Goal: Find specific page/section: Find specific page/section

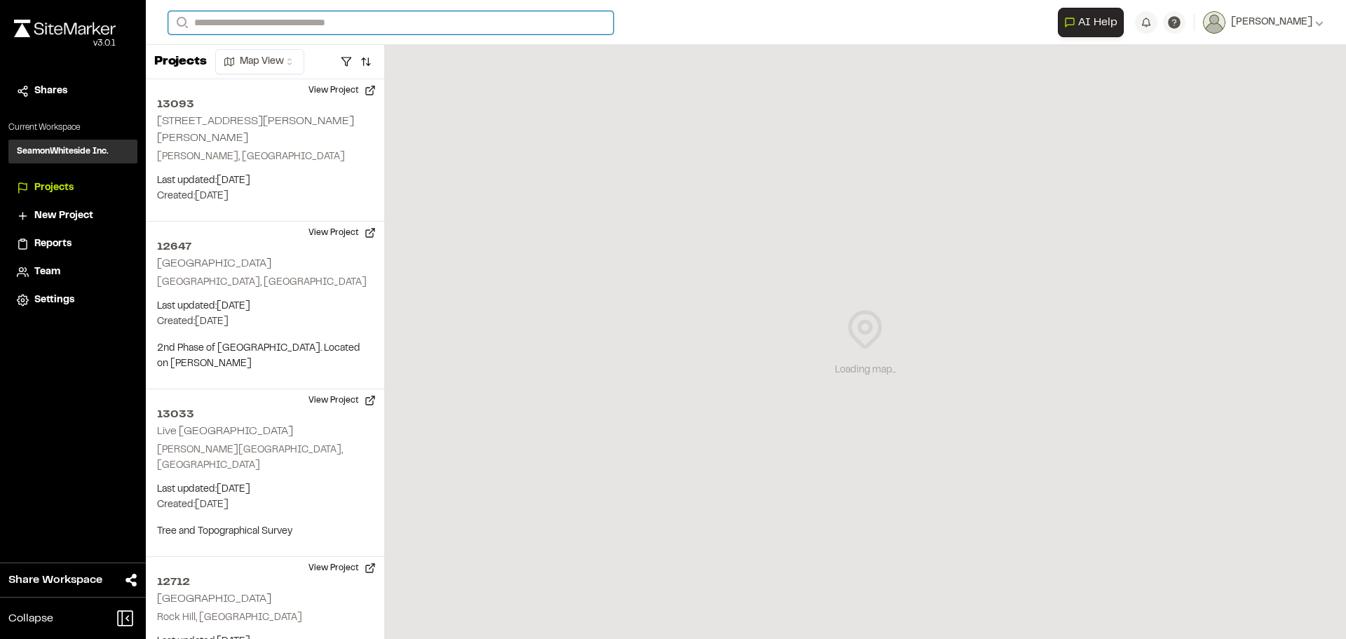
click at [281, 25] on input "Search" at bounding box center [390, 22] width 445 height 23
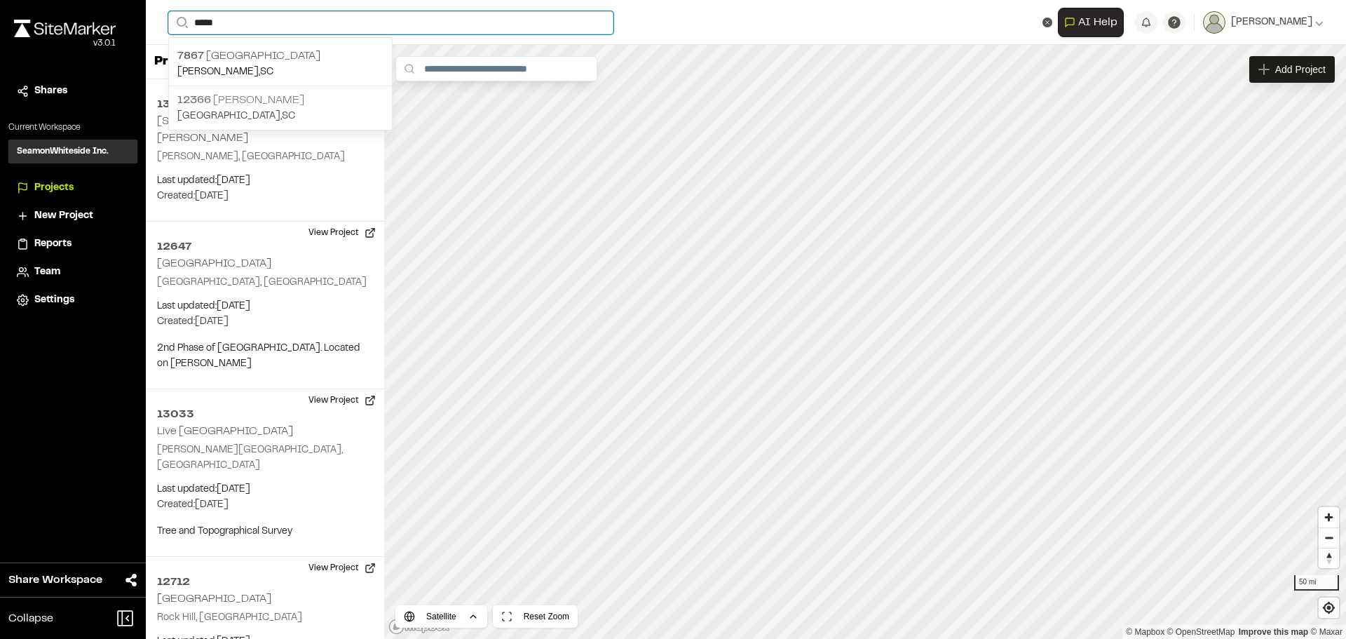
type input "*****"
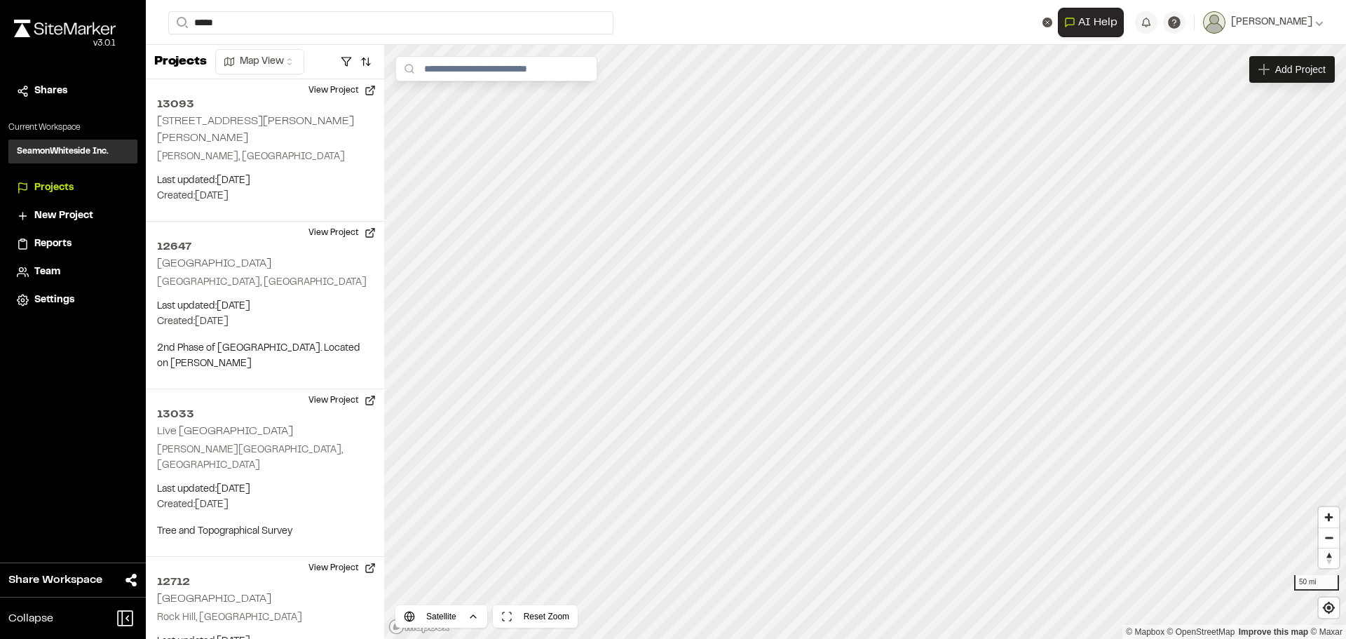
click at [249, 111] on p "[GEOGRAPHIC_DATA] , [GEOGRAPHIC_DATA]" at bounding box center [280, 116] width 206 height 15
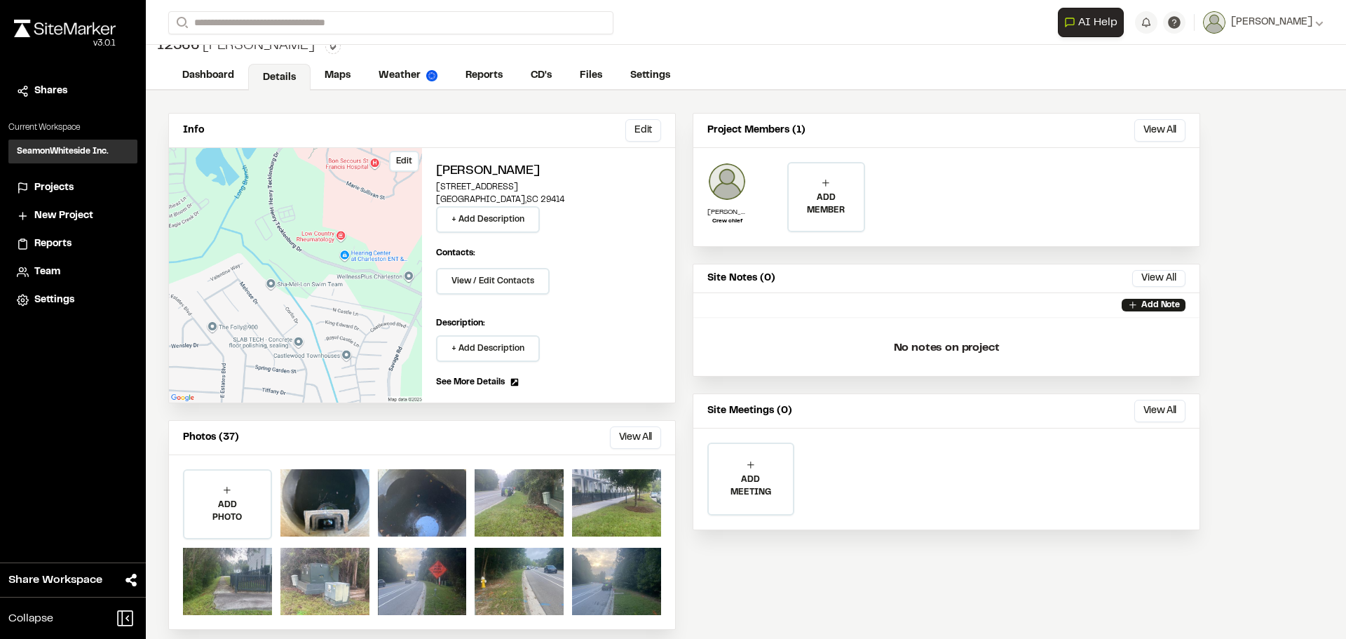
scroll to position [28, 0]
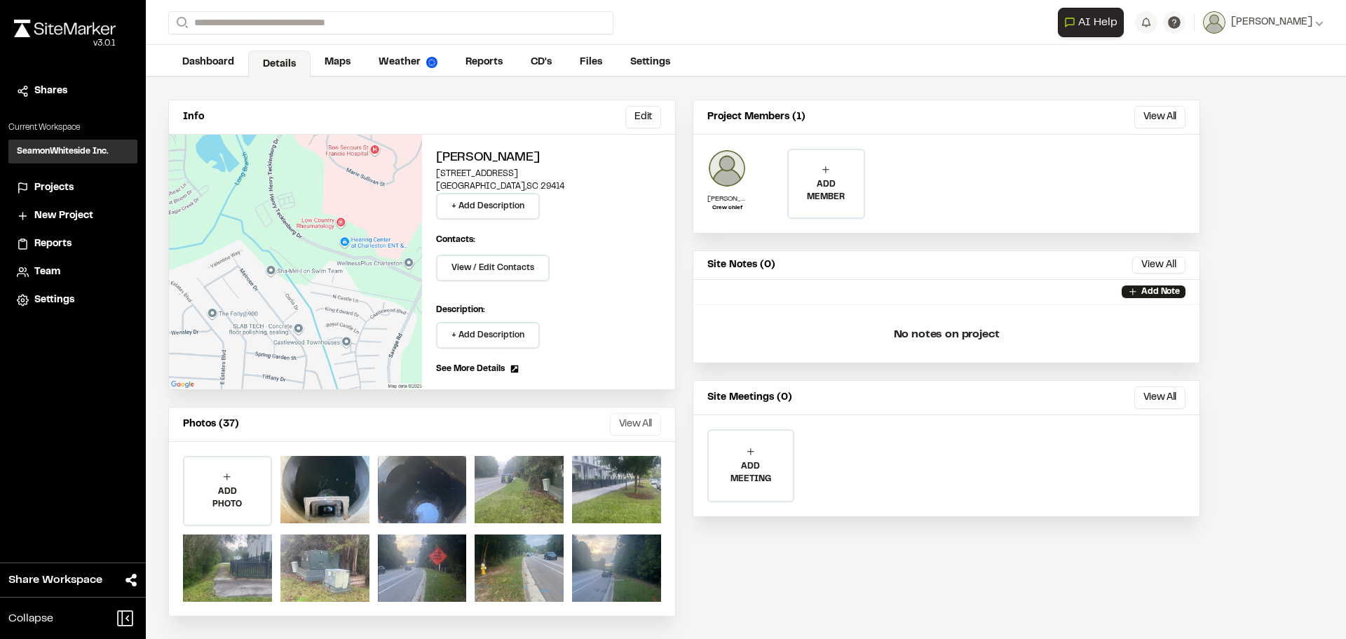
click at [642, 425] on button "View All" at bounding box center [635, 424] width 51 height 22
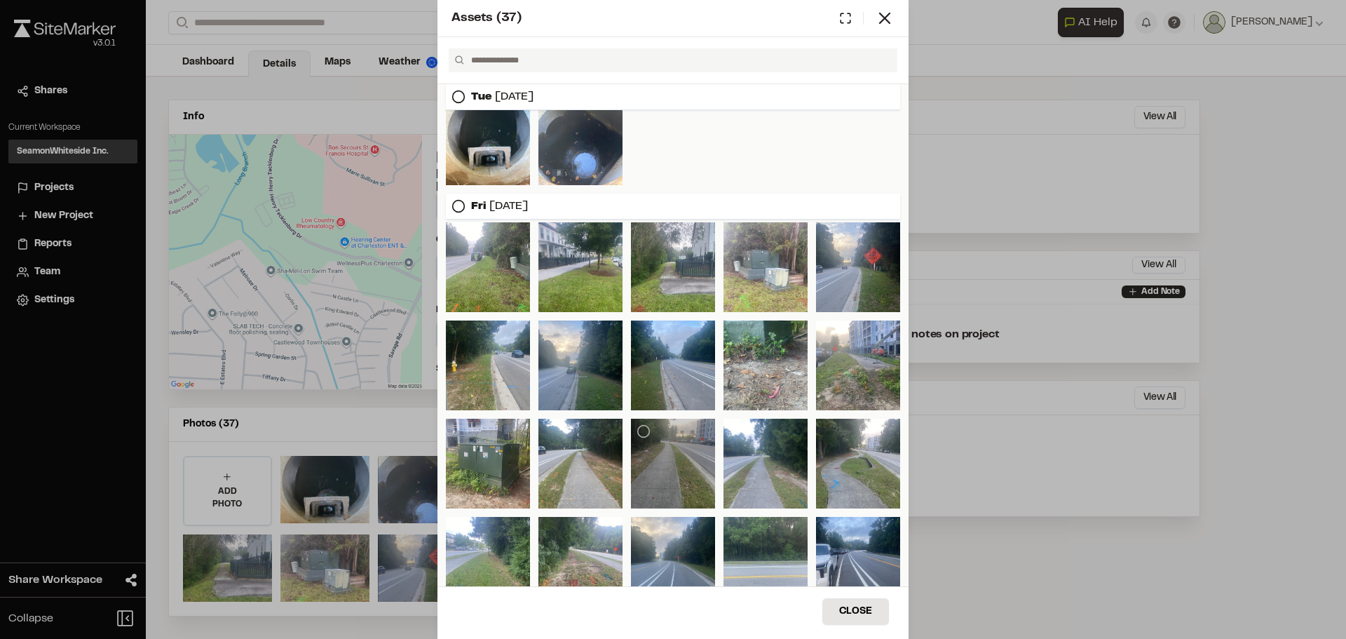
scroll to position [0, 0]
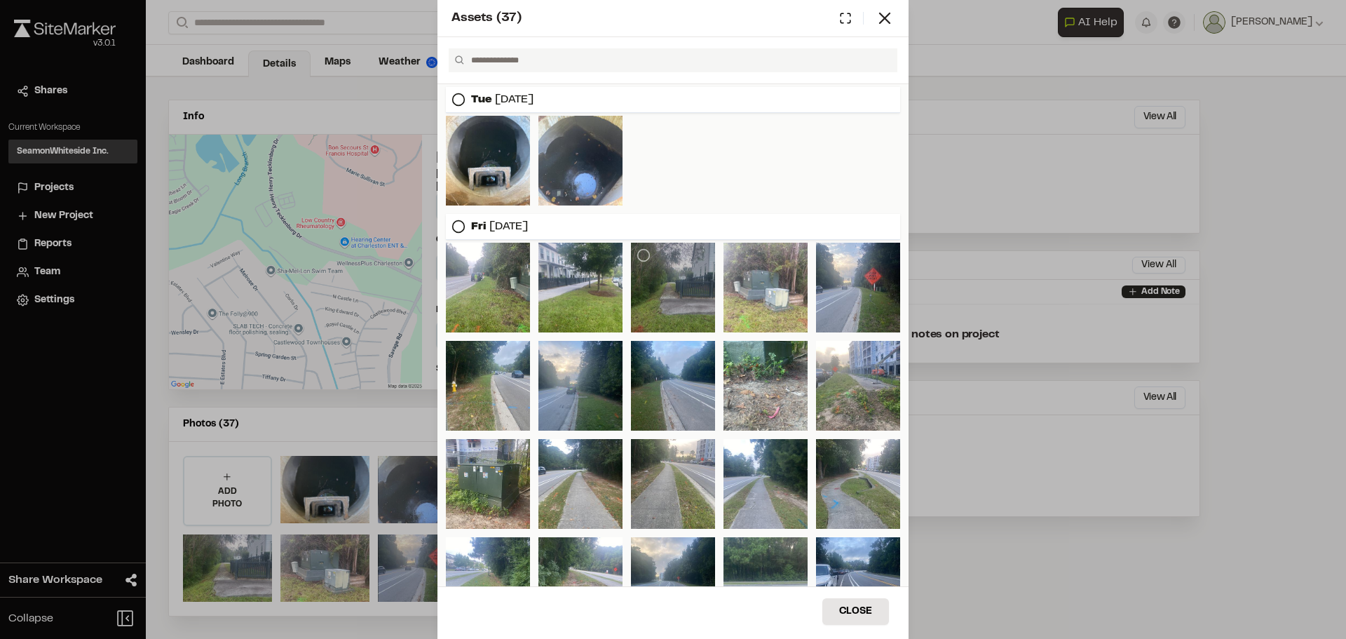
click at [683, 296] on div at bounding box center [673, 288] width 84 height 90
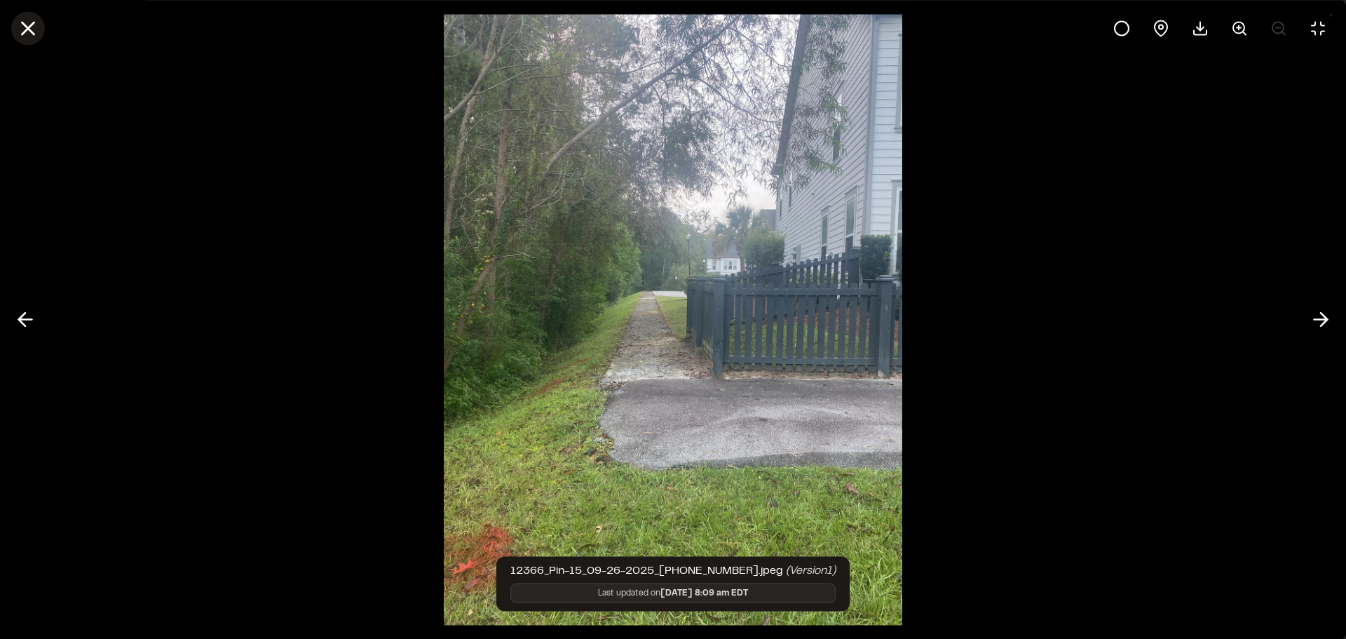
click at [29, 29] on line at bounding box center [28, 28] width 12 height 12
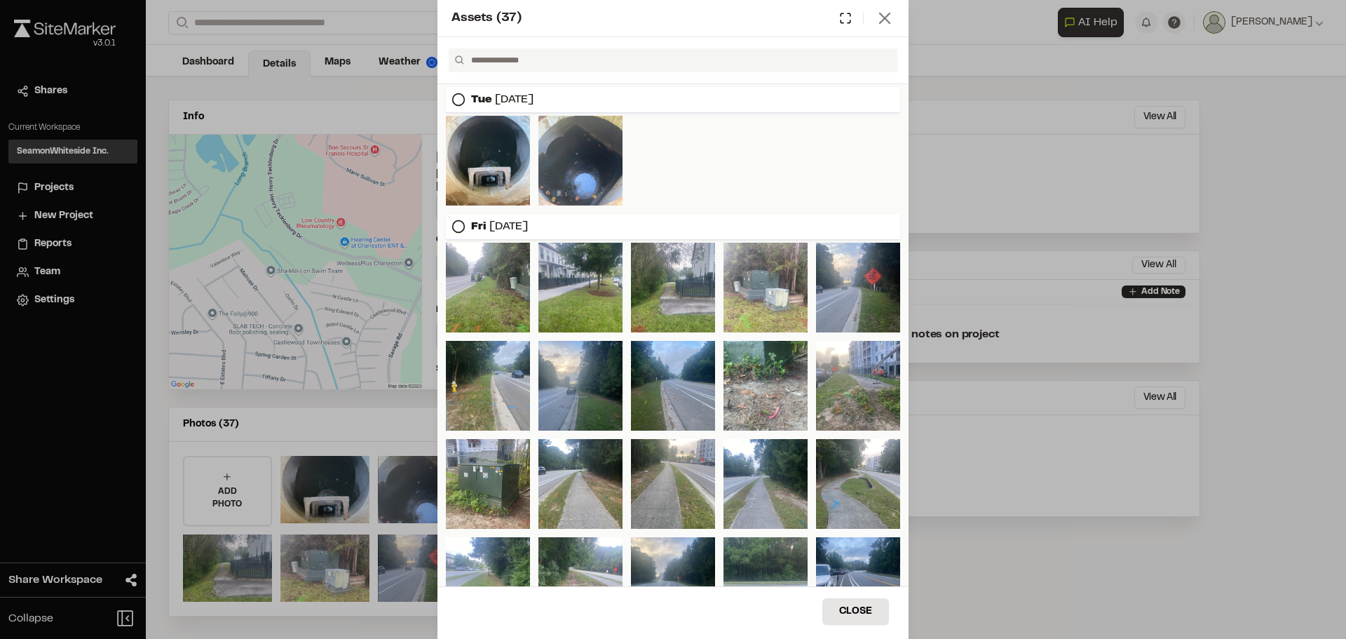
click at [881, 16] on icon at bounding box center [885, 18] width 20 height 20
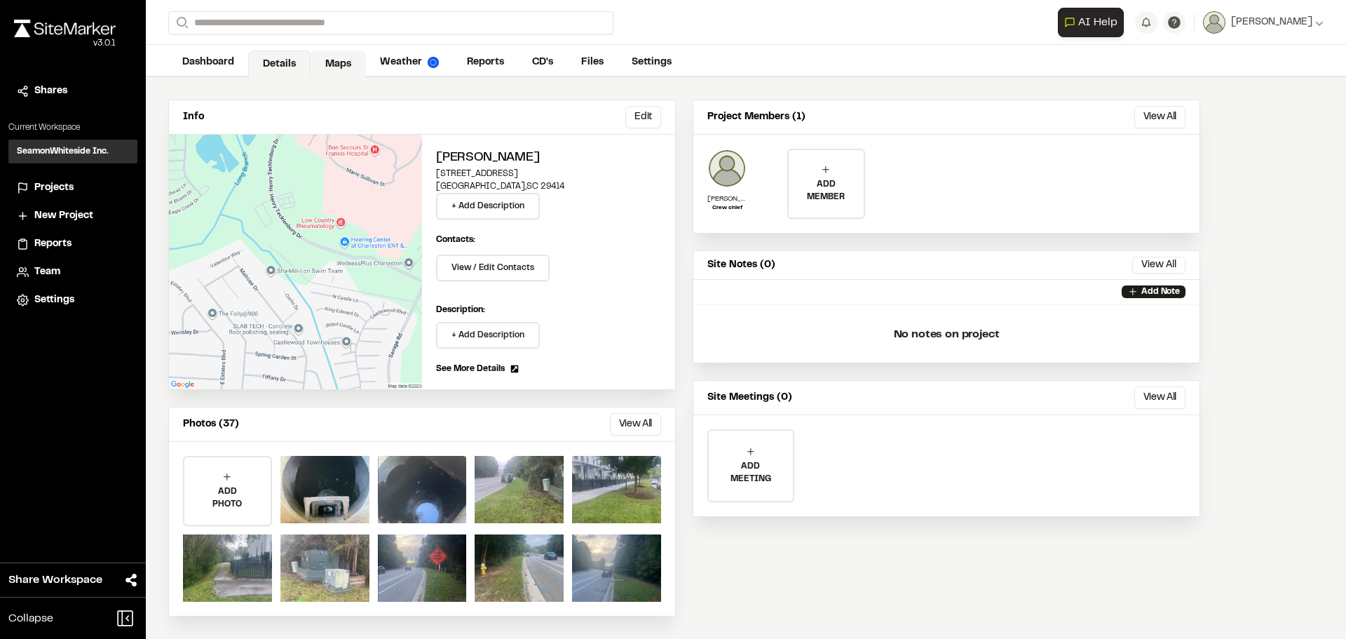
click at [322, 60] on link "Maps" at bounding box center [338, 63] width 55 height 27
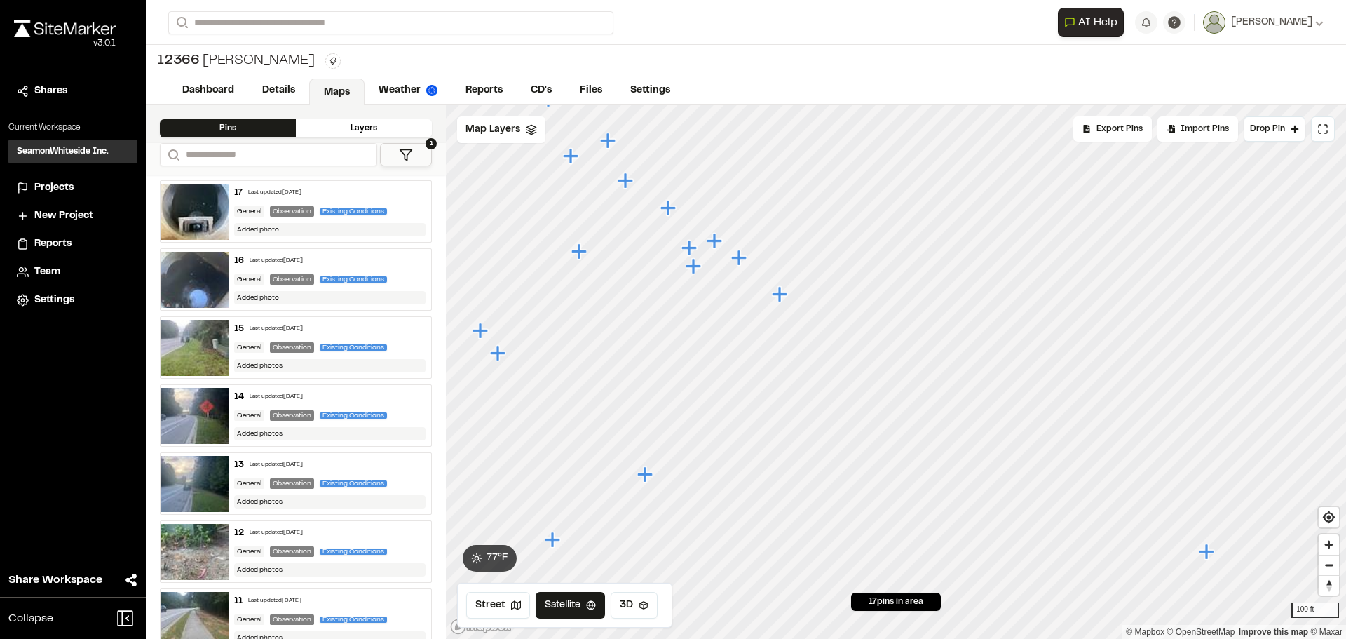
click at [784, 299] on icon "Map marker" at bounding box center [781, 294] width 18 height 18
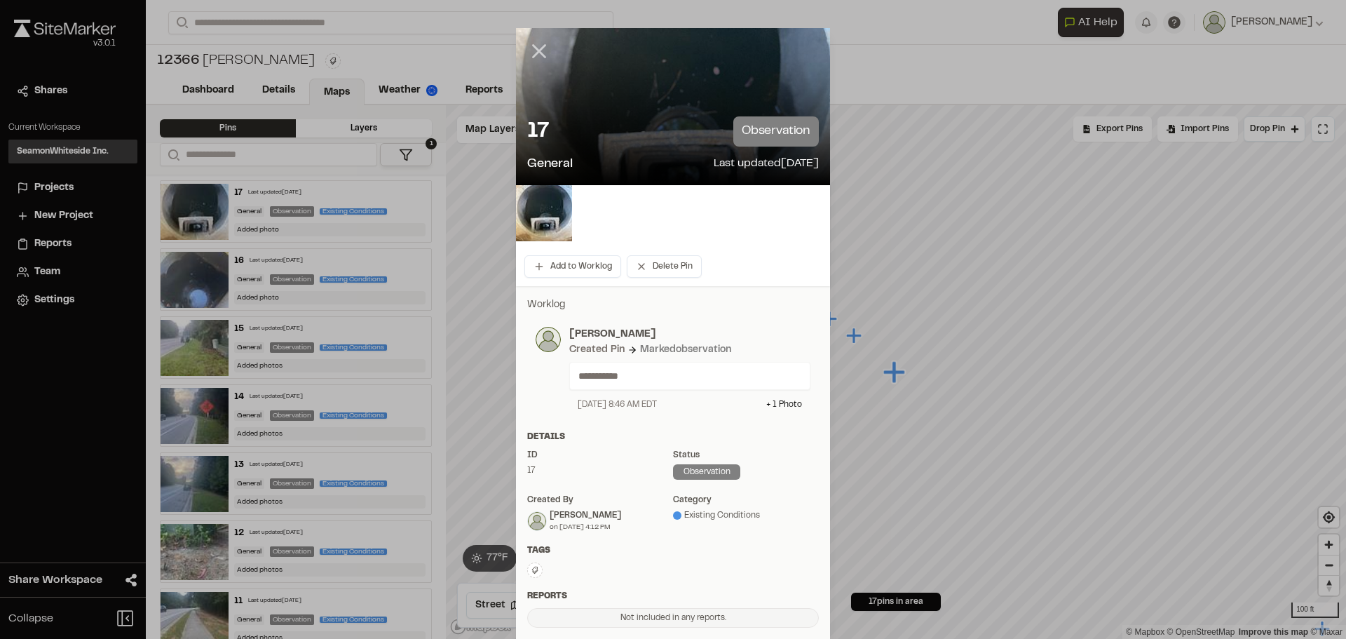
click at [534, 50] on line at bounding box center [540, 52] width 12 height 12
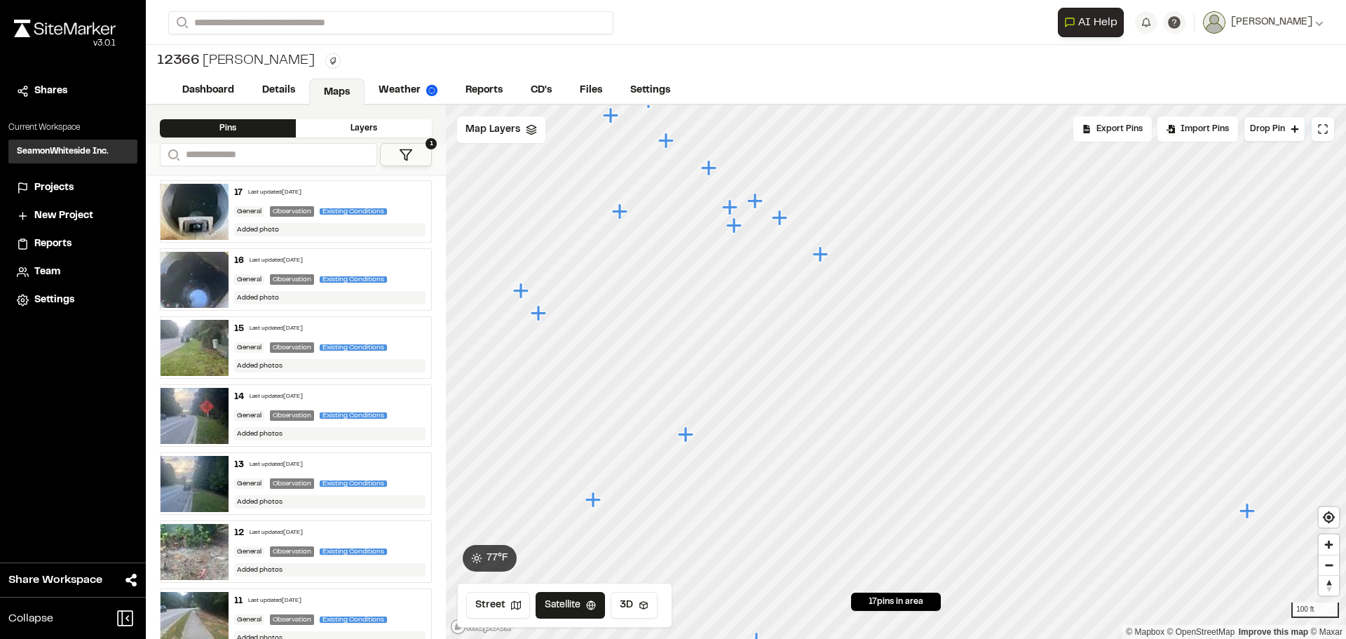
click at [684, 435] on icon "Map marker" at bounding box center [685, 433] width 15 height 15
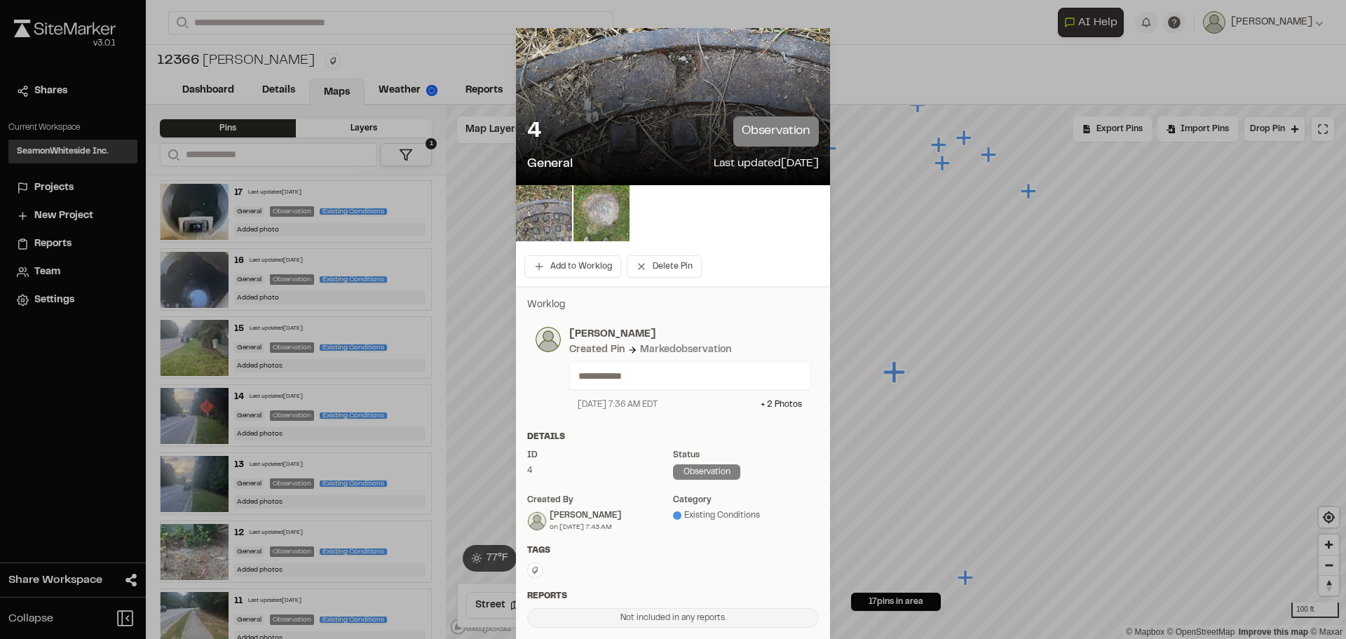
click at [537, 54] on line at bounding box center [540, 52] width 12 height 12
